Goal: Transaction & Acquisition: Subscribe to service/newsletter

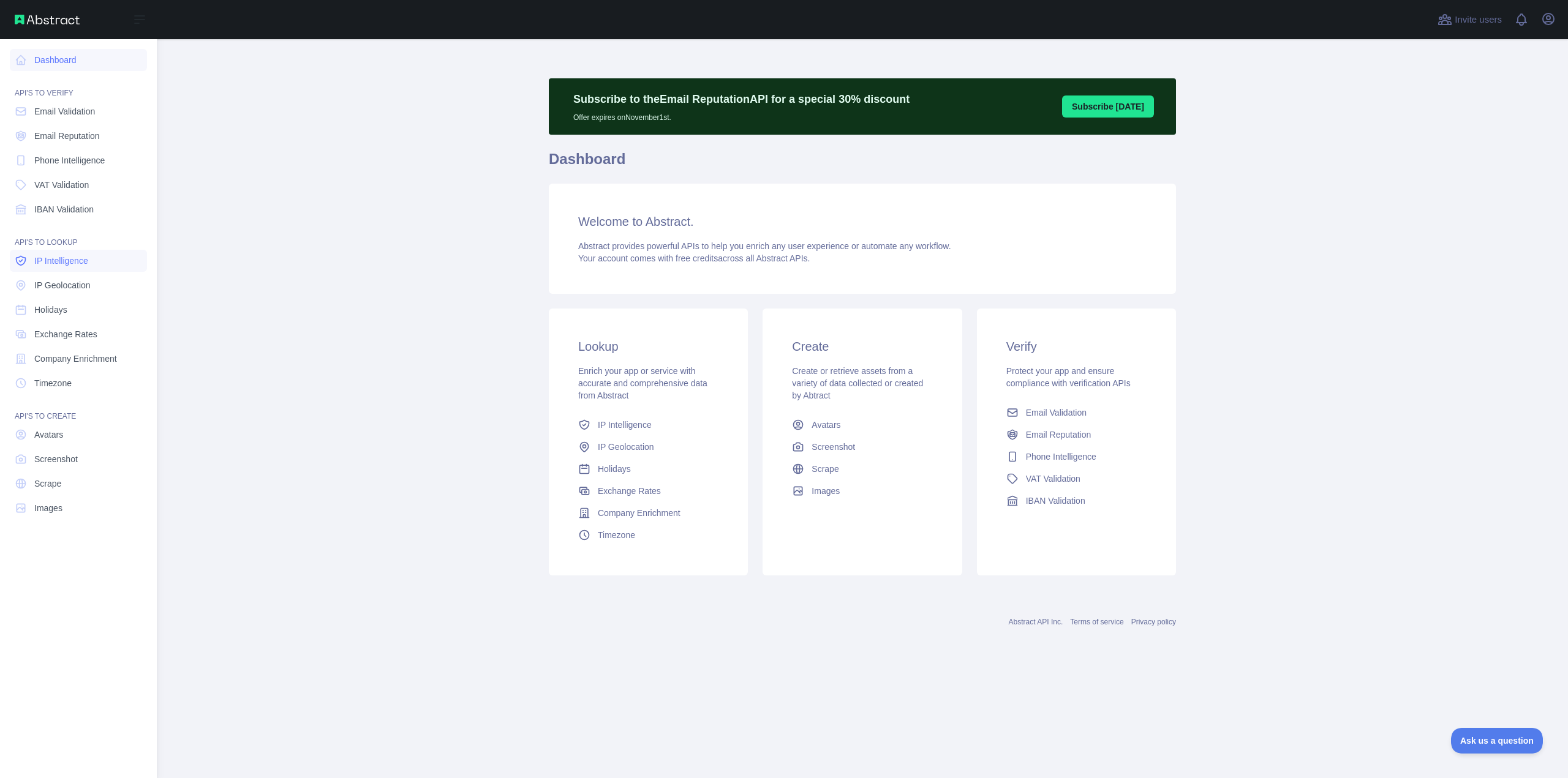
click at [71, 262] on span "IP Intelligence" at bounding box center [61, 260] width 54 height 12
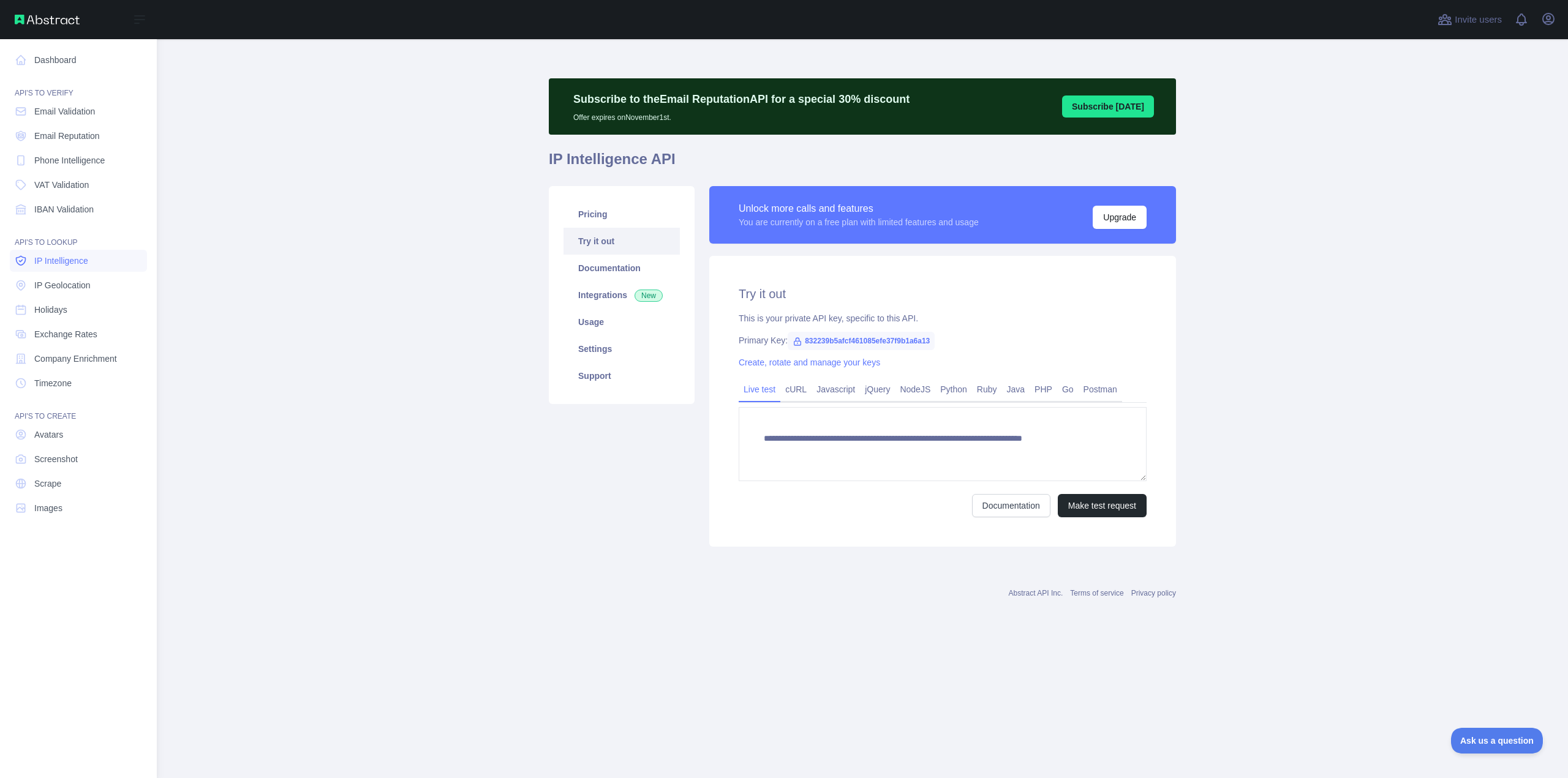
type textarea "**********"
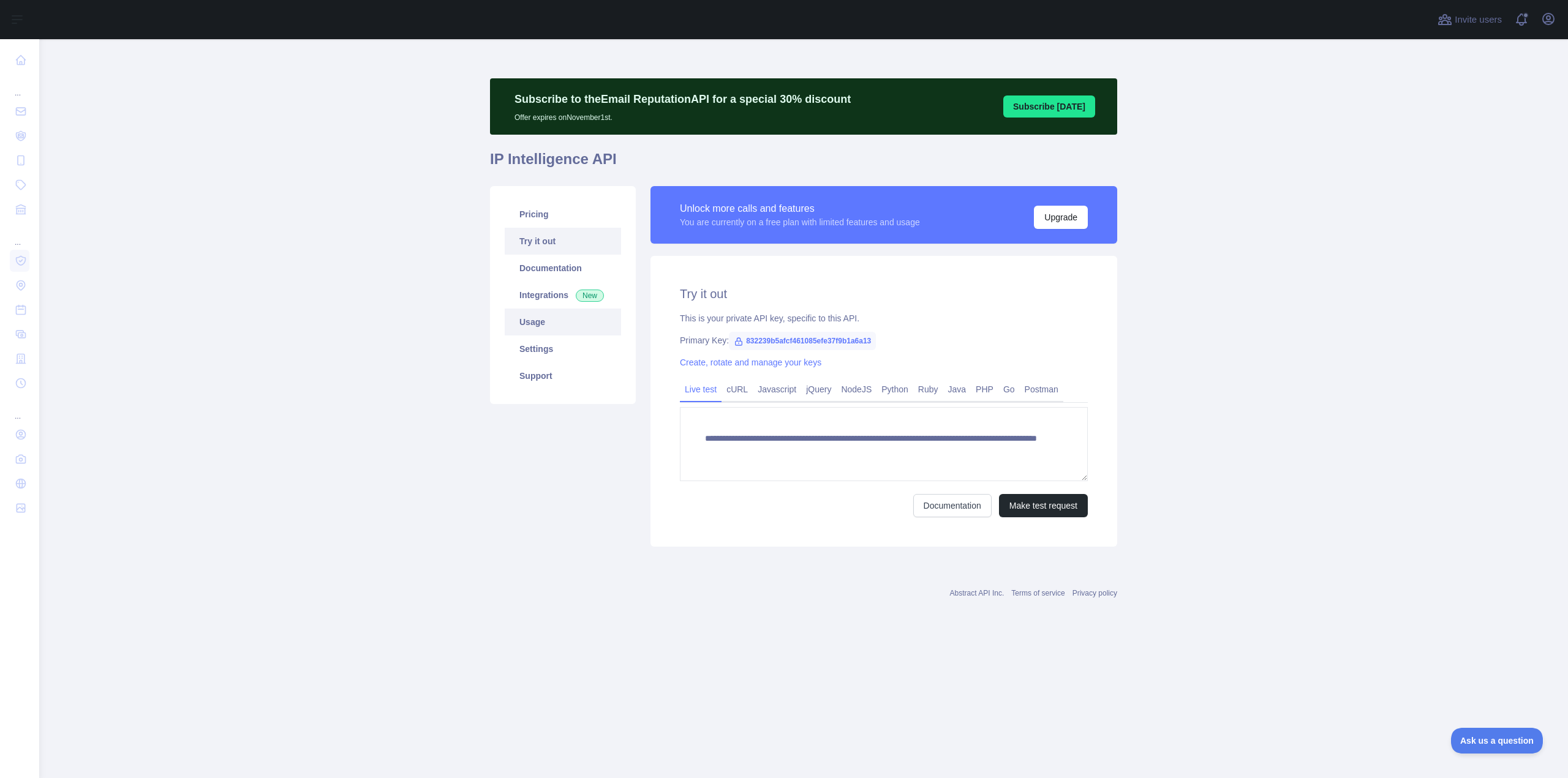
click at [544, 325] on link "Usage" at bounding box center [563, 322] width 117 height 27
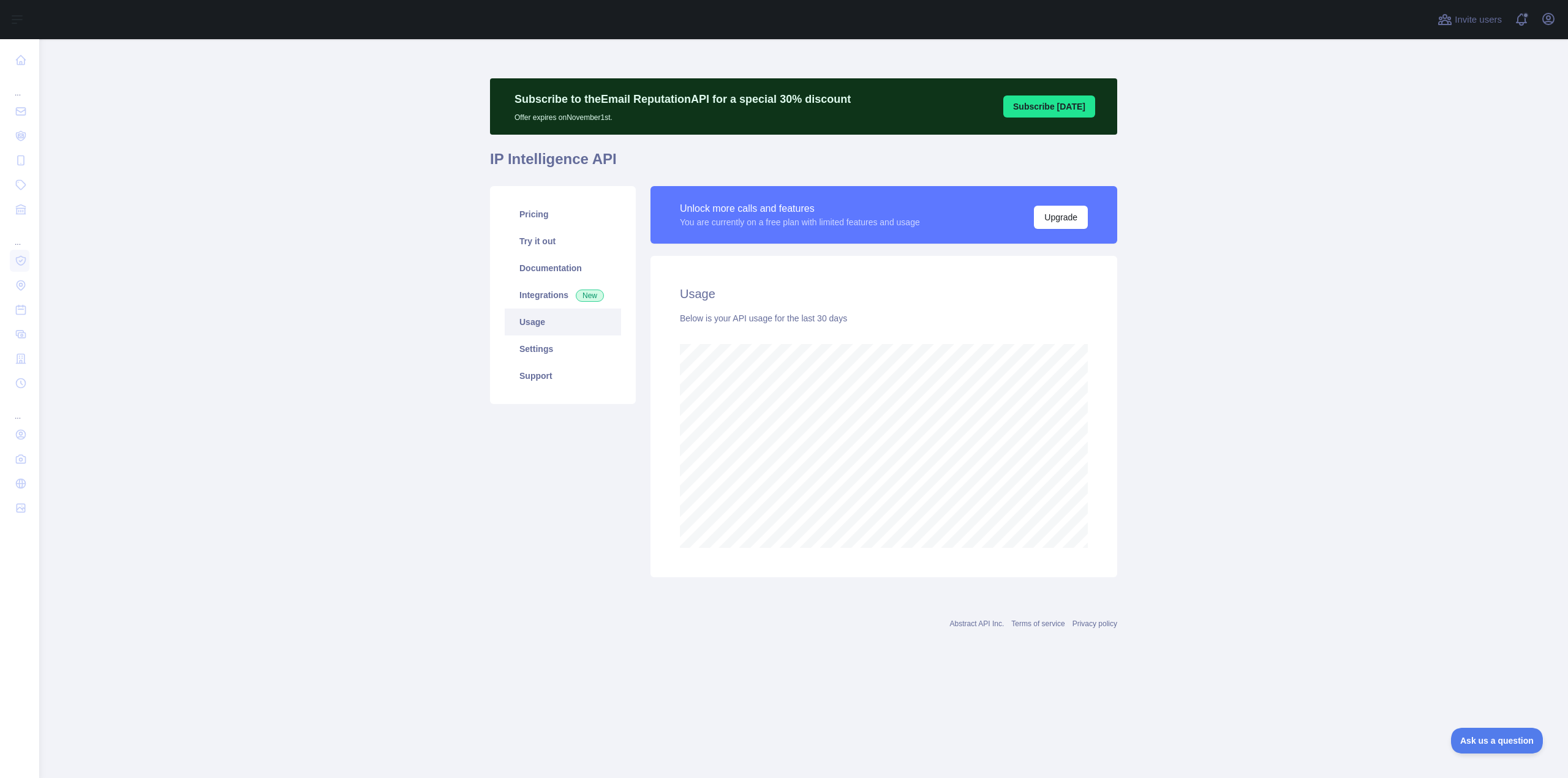
scroll to position [739, 1529]
click at [561, 219] on link "Pricing" at bounding box center [563, 214] width 117 height 27
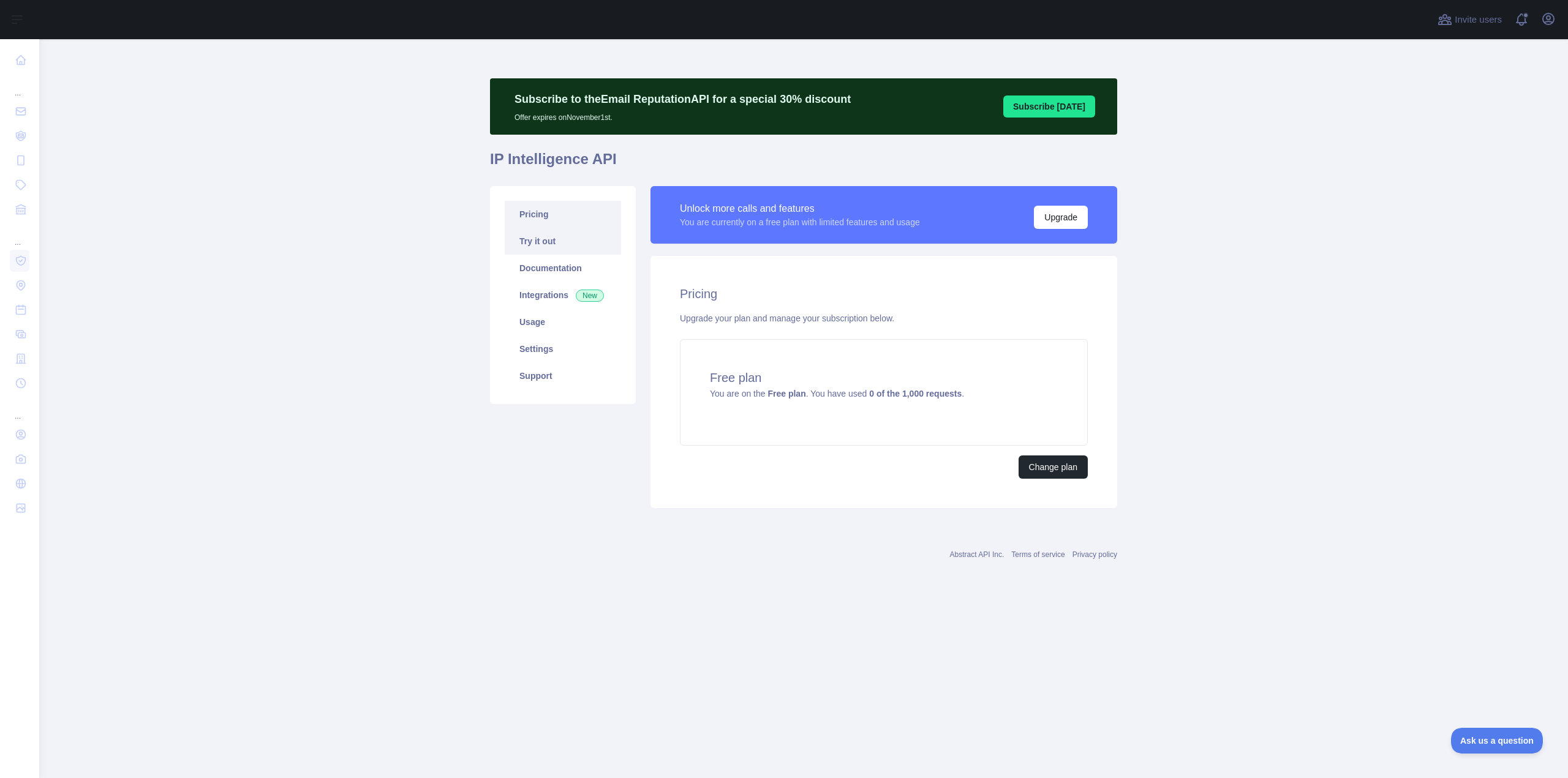
click at [554, 237] on link "Try it out" at bounding box center [563, 241] width 117 height 27
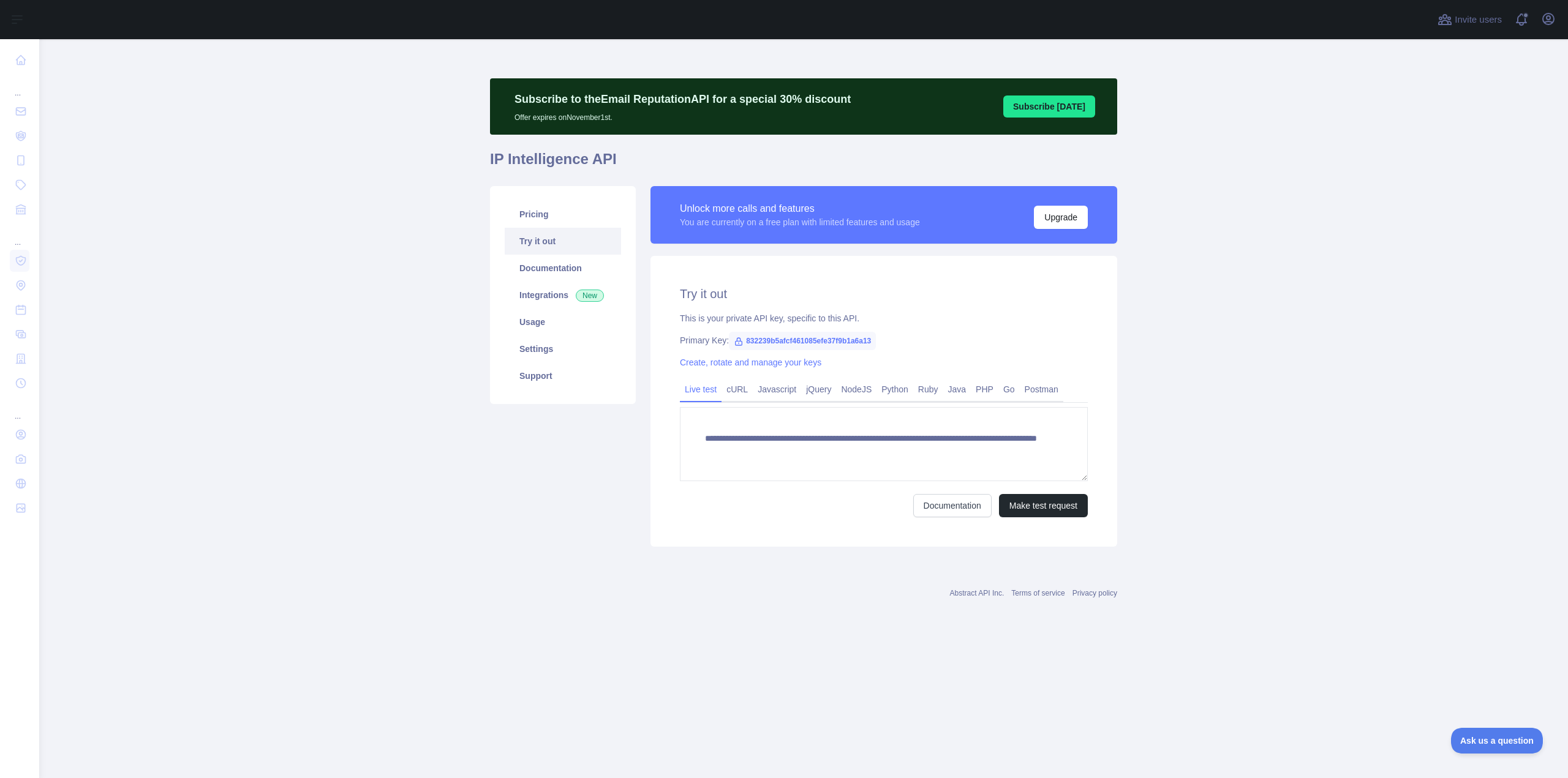
click at [784, 341] on span "832239b5afcf461085efe37f9b1a6a13" at bounding box center [802, 340] width 147 height 18
click at [815, 340] on span "832239b5afcf461085efe37f9b1a6a13" at bounding box center [802, 340] width 147 height 18
click at [1057, 511] on button "Make test request" at bounding box center [1043, 506] width 89 height 23
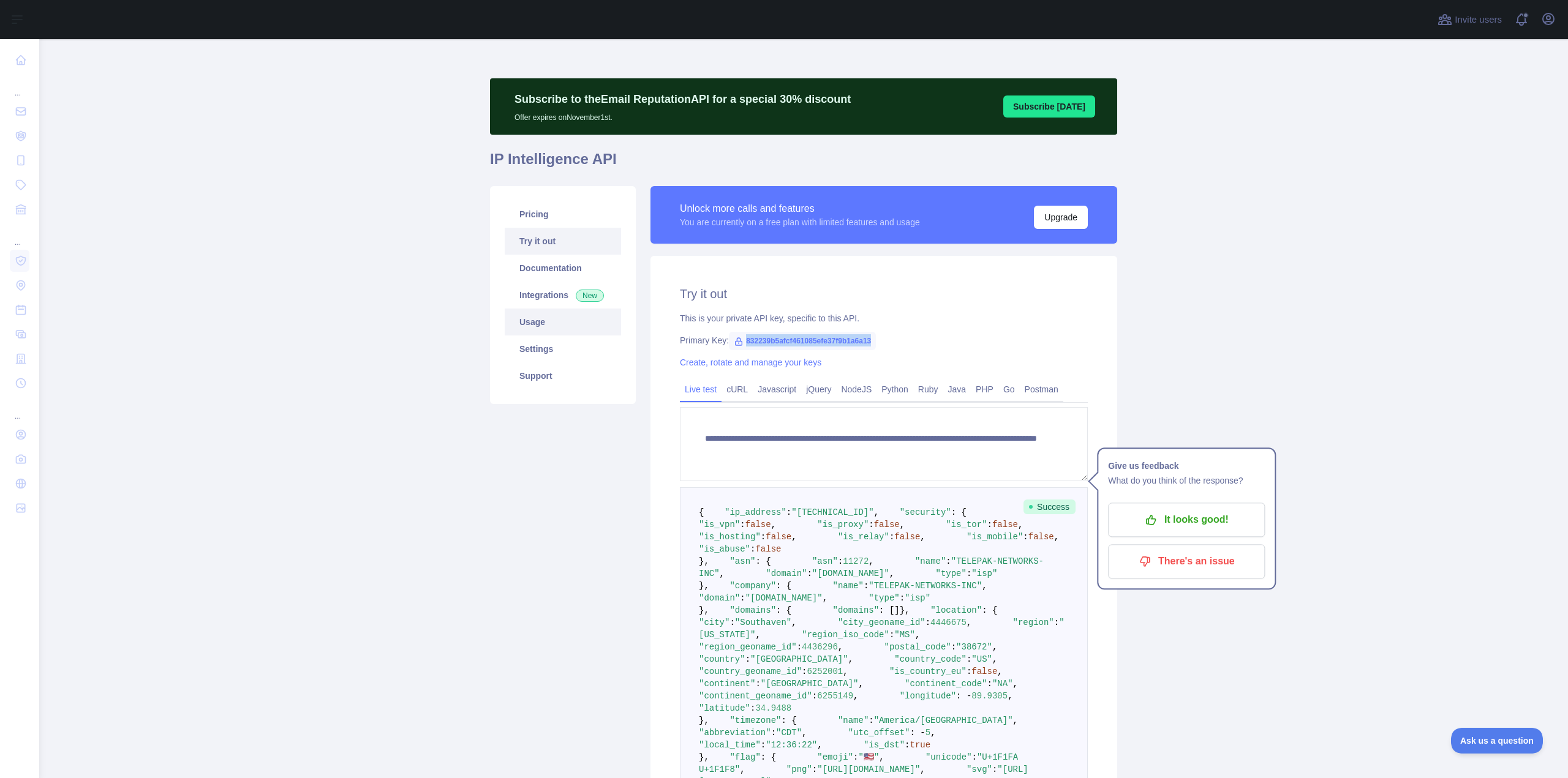
click at [541, 316] on link "Usage" at bounding box center [563, 322] width 117 height 27
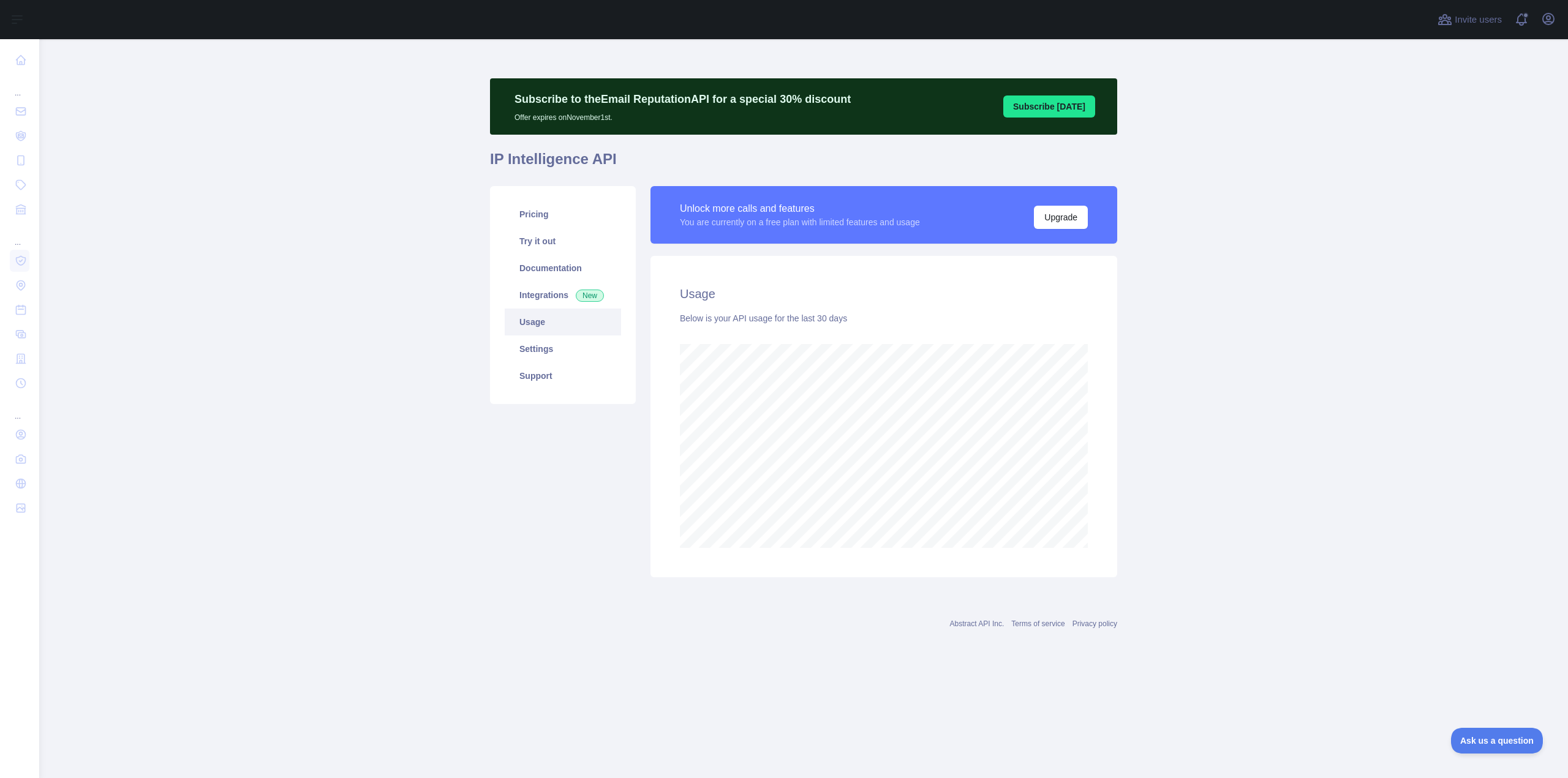
scroll to position [739, 1529]
click at [445, 395] on main "Subscribe to the Email Reputation API for a special 30 % discount Offer expires…" at bounding box center [804, 409] width 1529 height 739
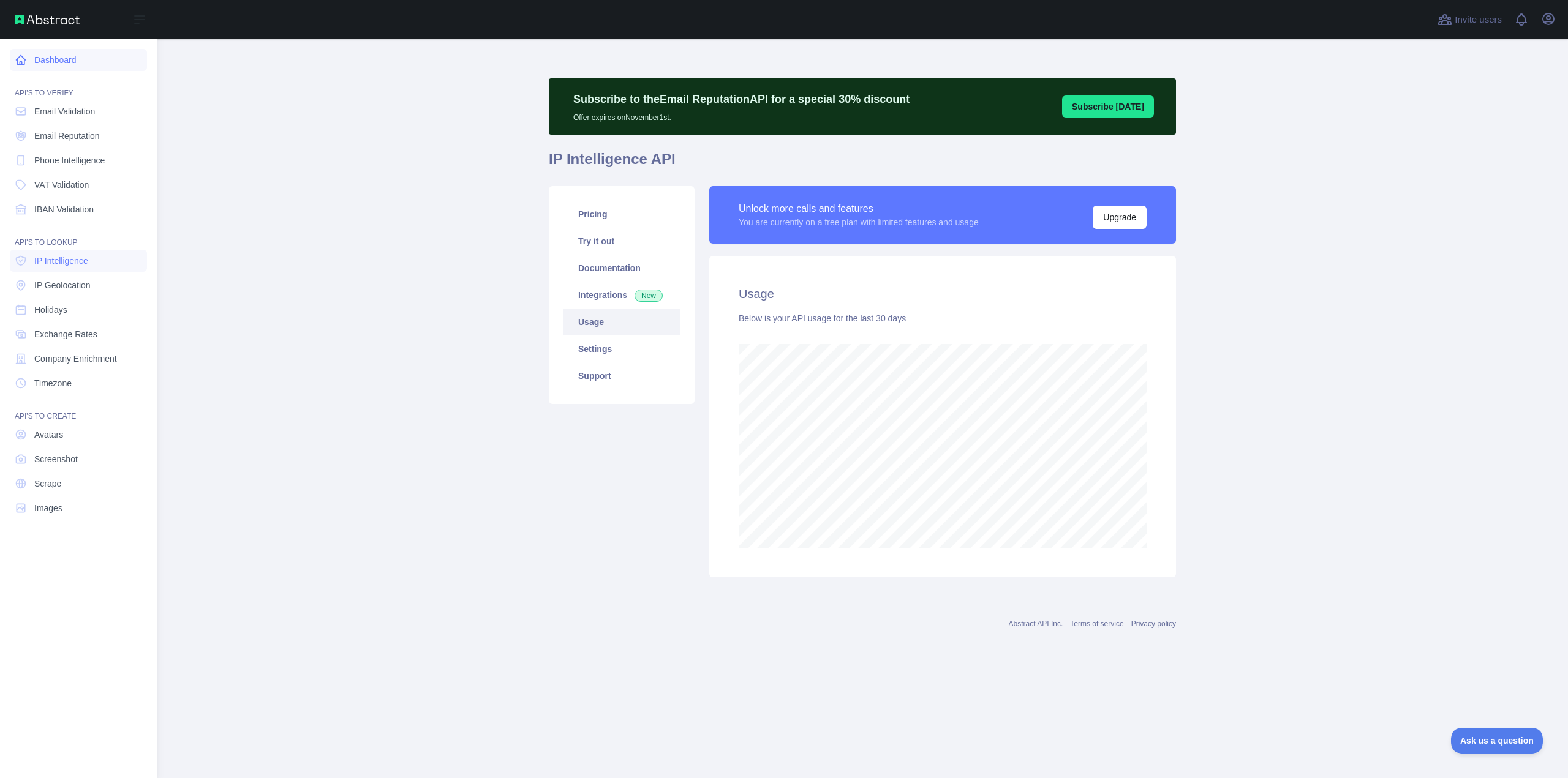
scroll to position [611530, 611113]
click at [67, 64] on link "Dashboard" at bounding box center [79, 60] width 137 height 22
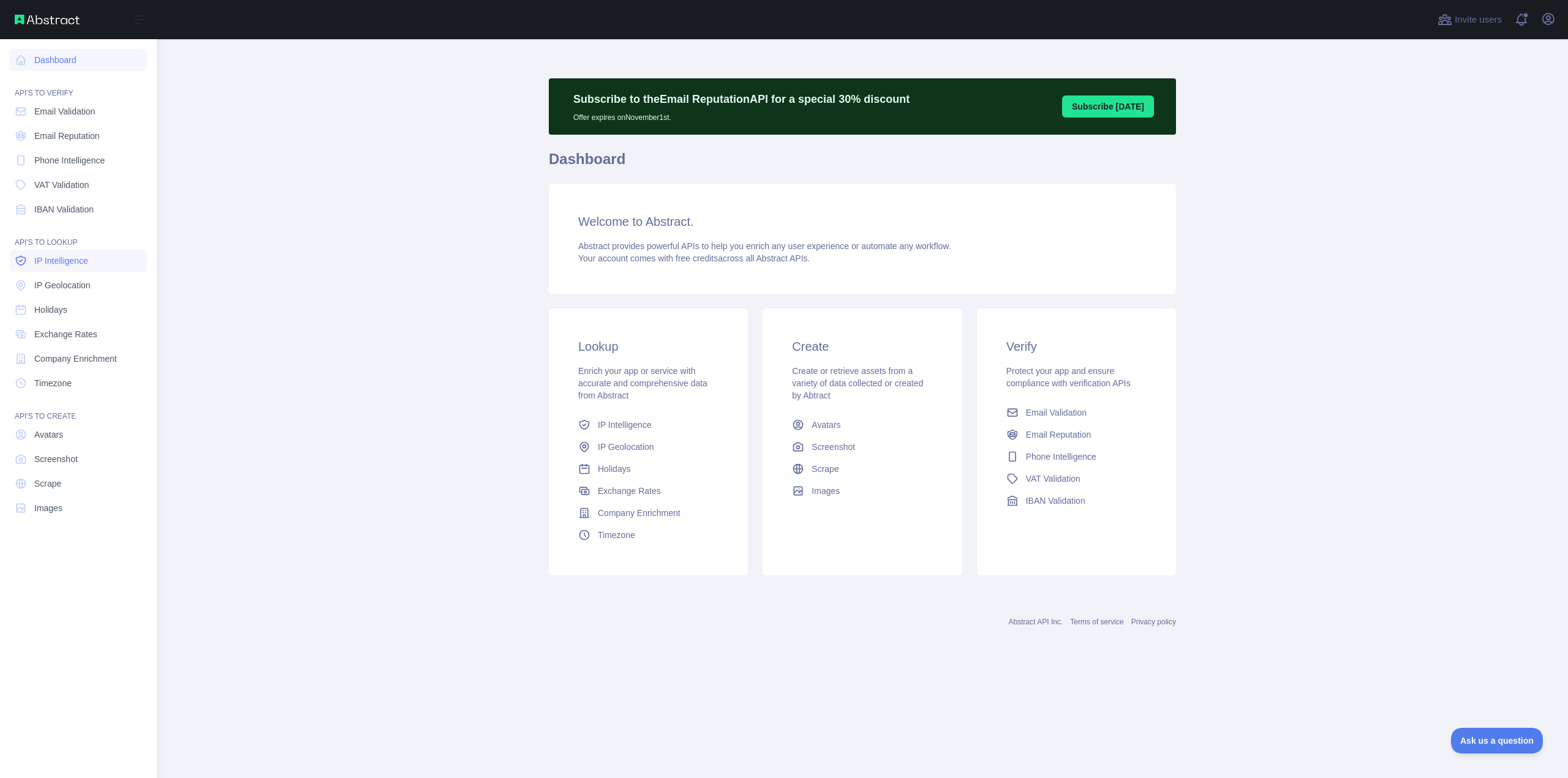
click at [90, 253] on link "IP Intelligence" at bounding box center [79, 260] width 137 height 22
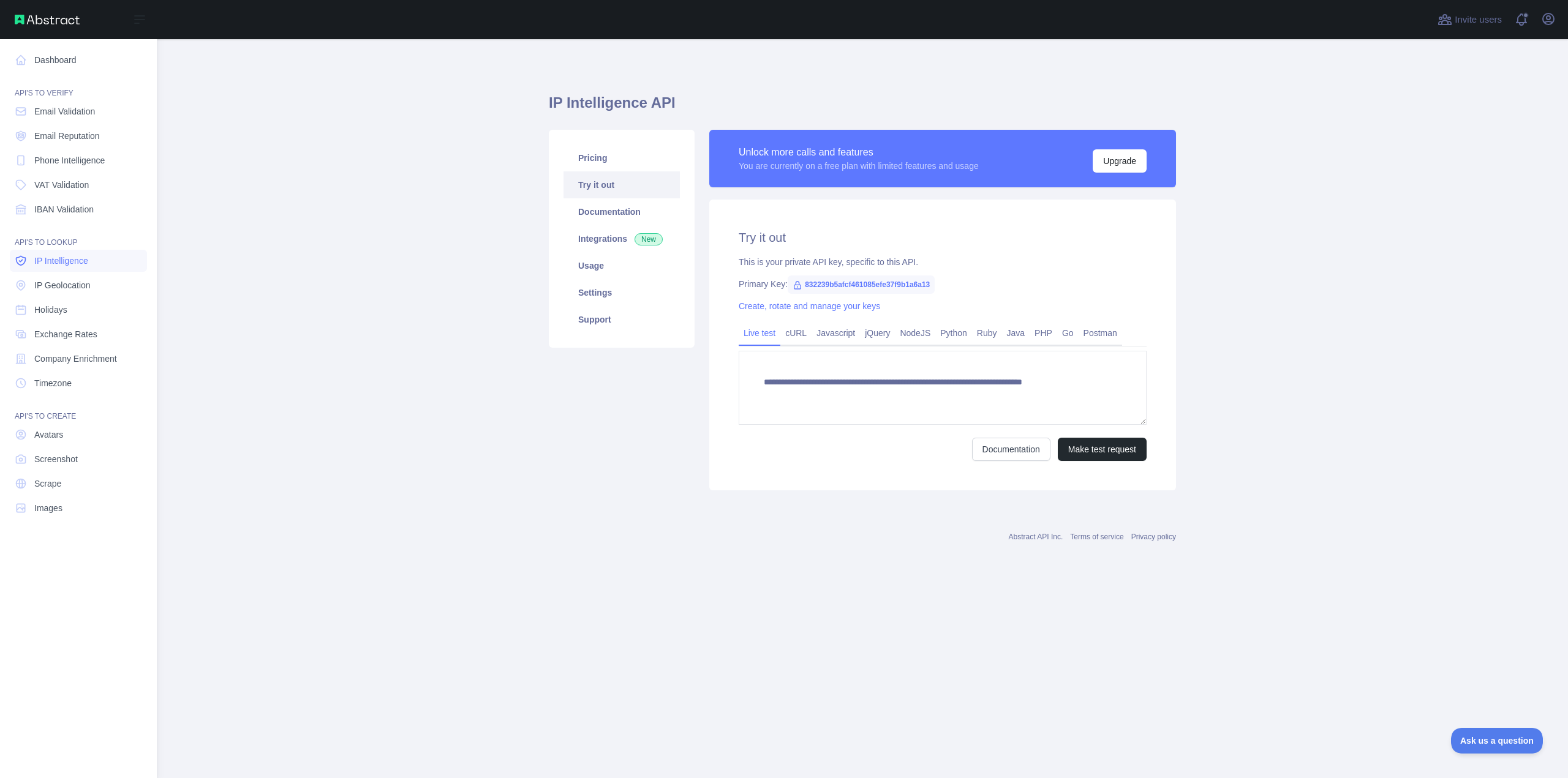
type textarea "**********"
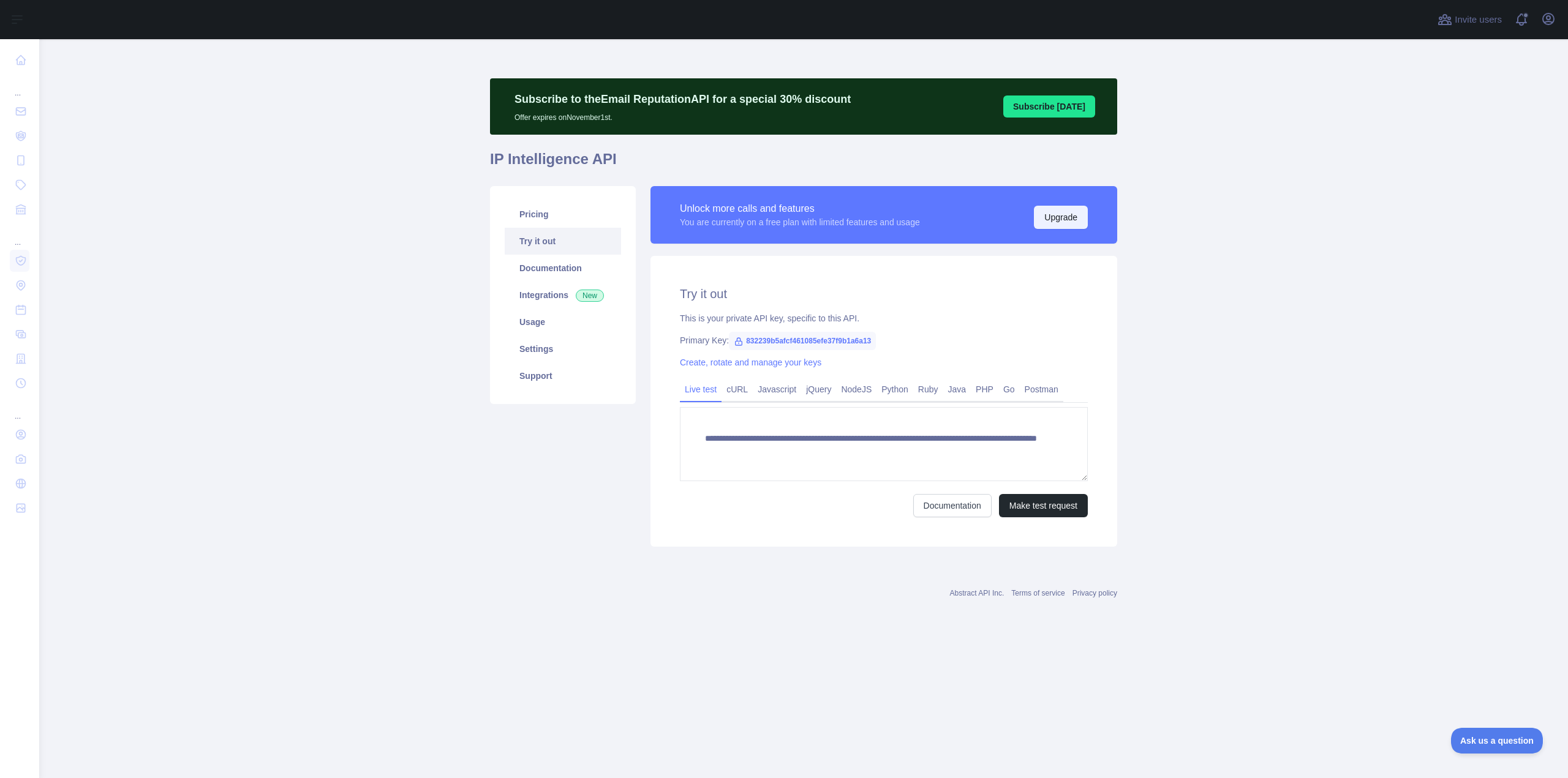
click at [1060, 212] on button "Upgrade" at bounding box center [1060, 217] width 54 height 23
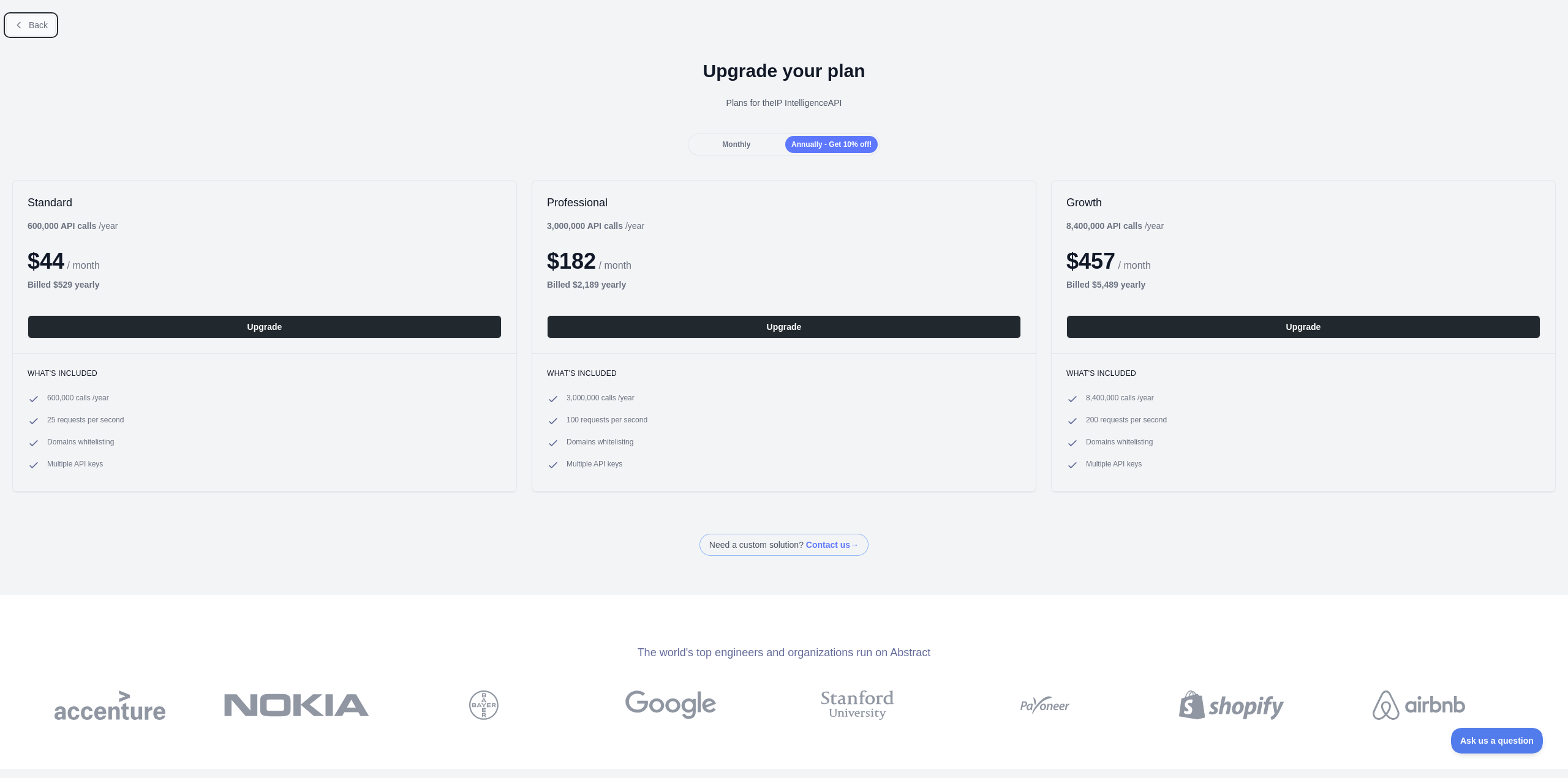
click at [33, 26] on span "Back" at bounding box center [38, 25] width 19 height 10
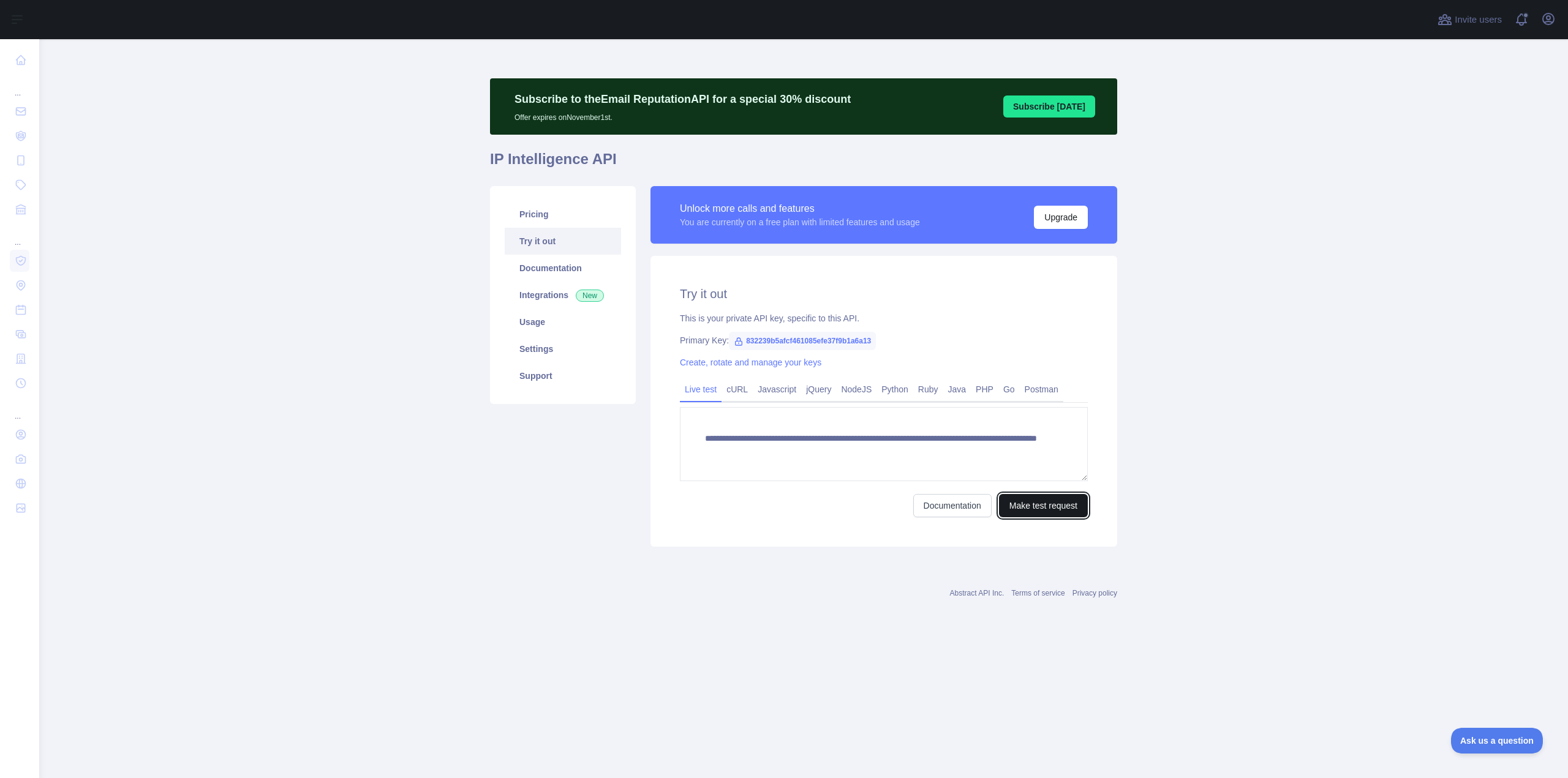
click at [1060, 506] on button "Make test request" at bounding box center [1043, 506] width 89 height 23
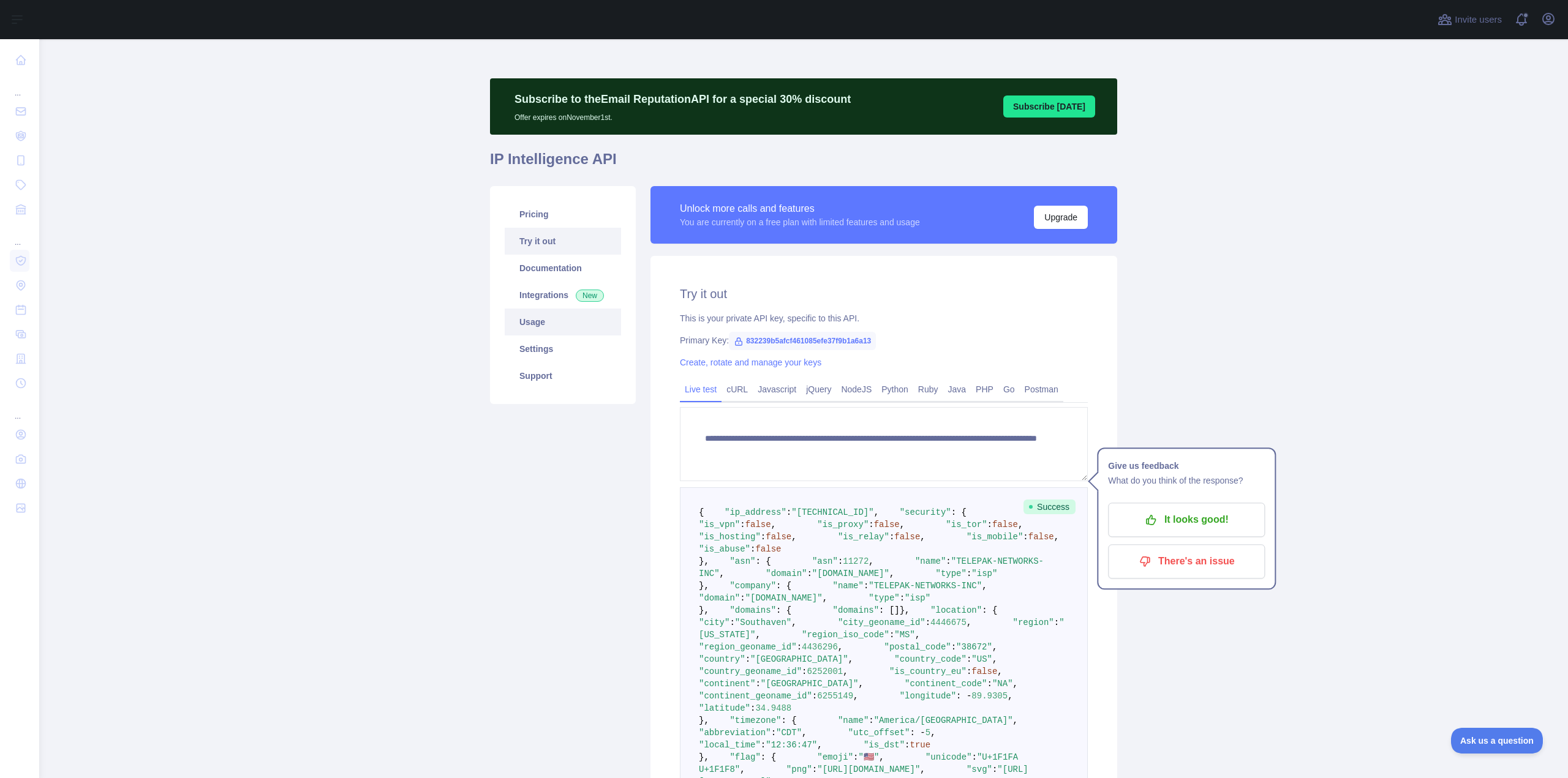
click at [545, 328] on link "Usage" at bounding box center [563, 322] width 117 height 27
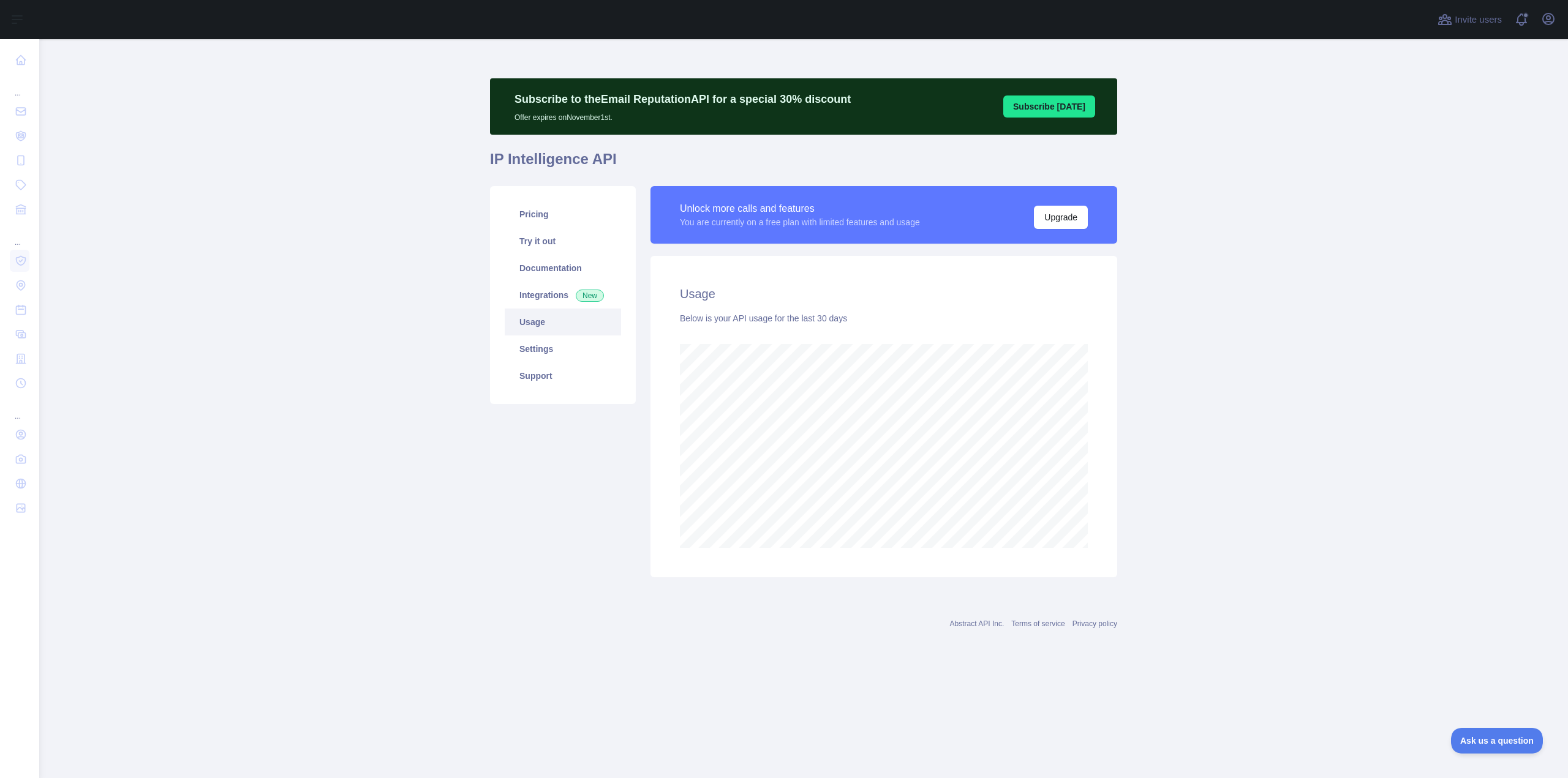
scroll to position [739, 1529]
click at [417, 334] on main "Subscribe to the Email Reputation API for a special 30 % discount Offer expires…" at bounding box center [804, 409] width 1529 height 739
